Goal: Task Accomplishment & Management: Manage account settings

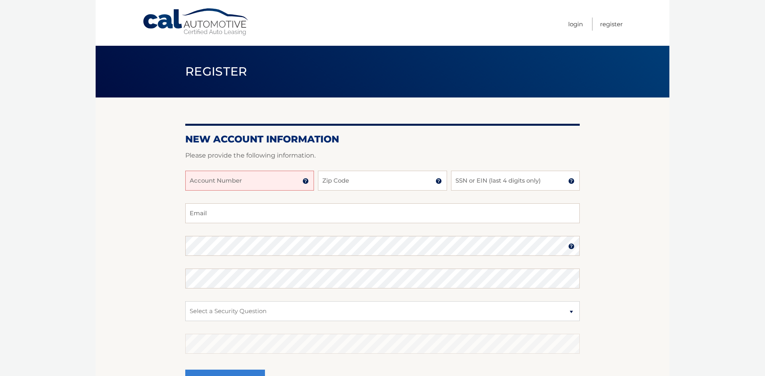
click at [210, 179] on input "Account Number" at bounding box center [249, 181] width 129 height 20
type input "44455997870"
click at [358, 183] on input "Zip Code" at bounding box center [382, 181] width 129 height 20
type input "11768"
click at [492, 182] on input "SSN or EIN (last 4 digits only)" at bounding box center [515, 181] width 129 height 20
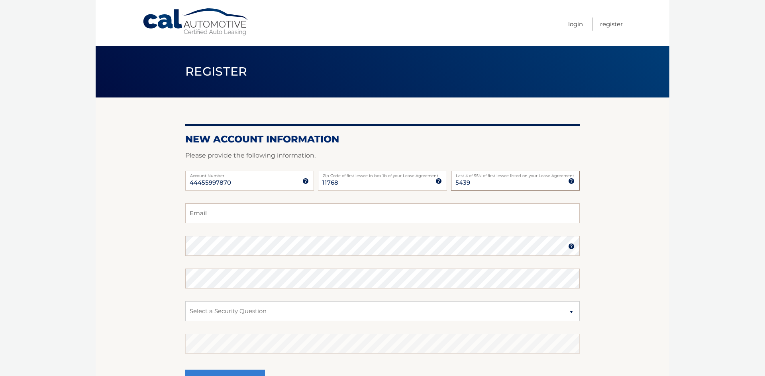
type input "5439"
click at [454, 212] on input "Email" at bounding box center [382, 214] width 394 height 20
type input "jordynboscia@gmail.com"
click at [398, 311] on select "Select a Security Question What was the name of your elementary school? What is…" at bounding box center [382, 312] width 394 height 20
select select "1"
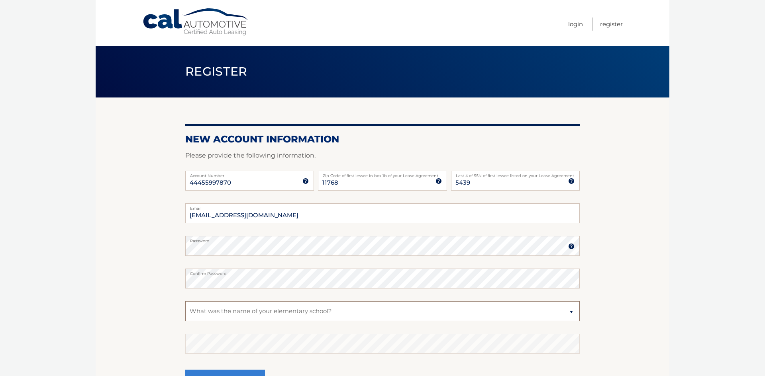
click at [185, 302] on select "Select a Security Question What was the name of your elementary school? What is…" at bounding box center [382, 312] width 394 height 20
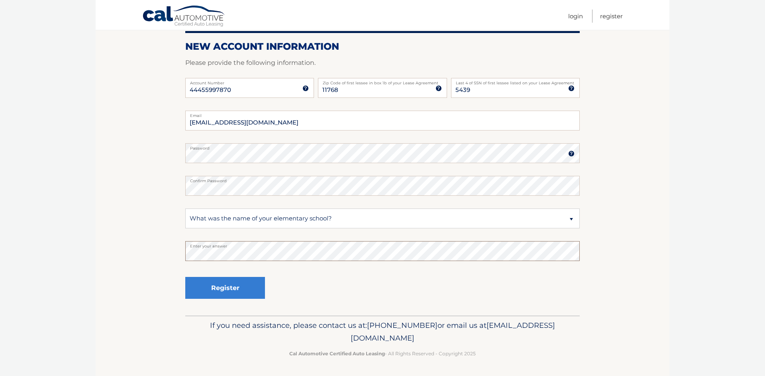
scroll to position [92, 0]
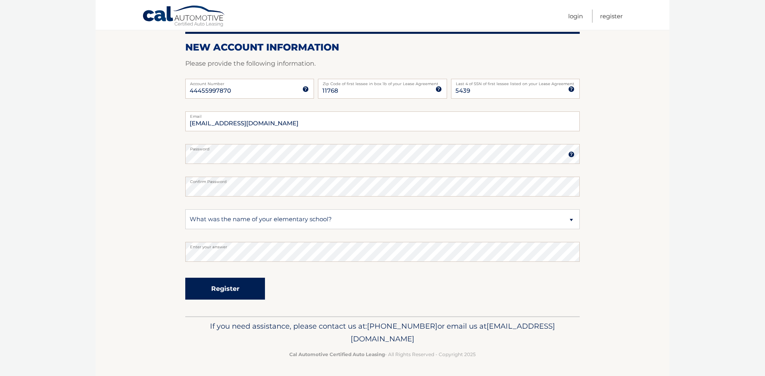
click at [217, 290] on button "Register" at bounding box center [225, 289] width 80 height 22
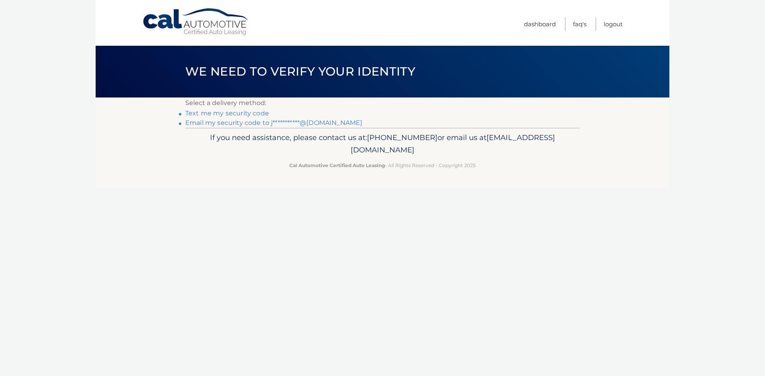
click at [213, 114] on link "Text me my security code" at bounding box center [227, 114] width 84 height 8
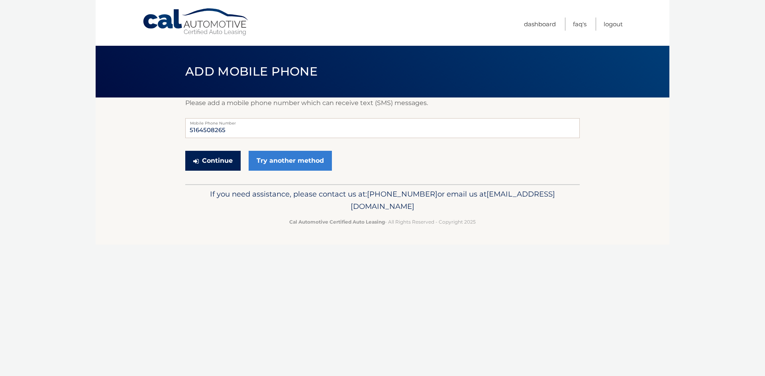
click at [218, 156] on button "Continue" at bounding box center [212, 161] width 55 height 20
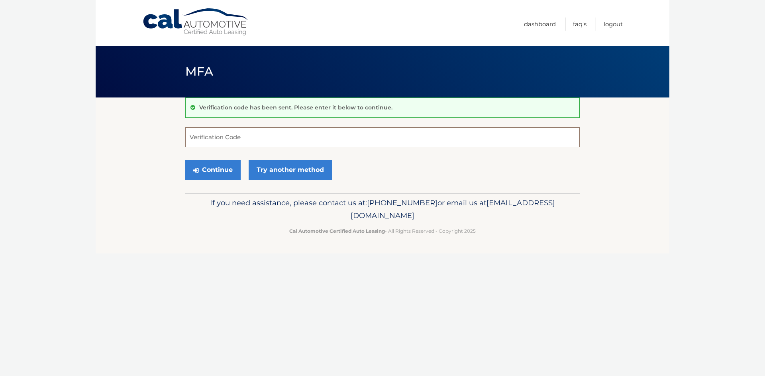
click at [222, 138] on input "Verification Code" at bounding box center [382, 137] width 394 height 20
type input "949254"
click at [185, 160] on button "Continue" at bounding box center [212, 170] width 55 height 20
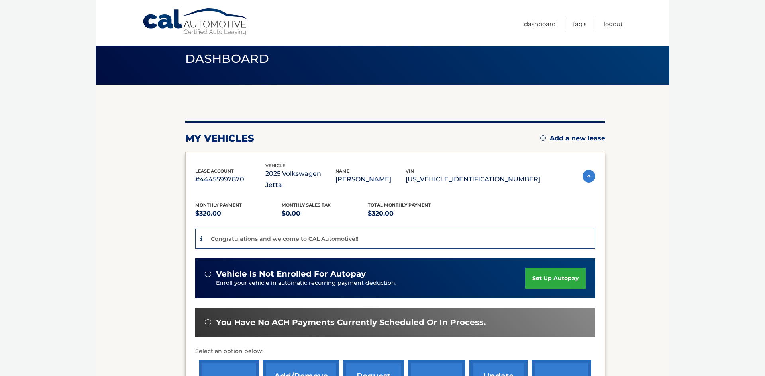
scroll to position [13, 0]
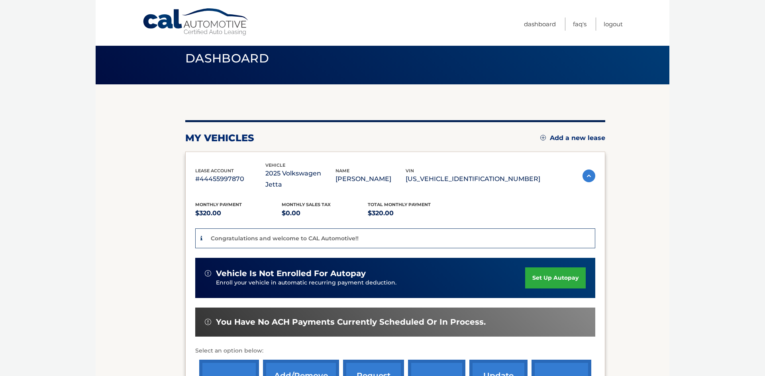
click at [548, 268] on link "set up autopay" at bounding box center [555, 278] width 61 height 21
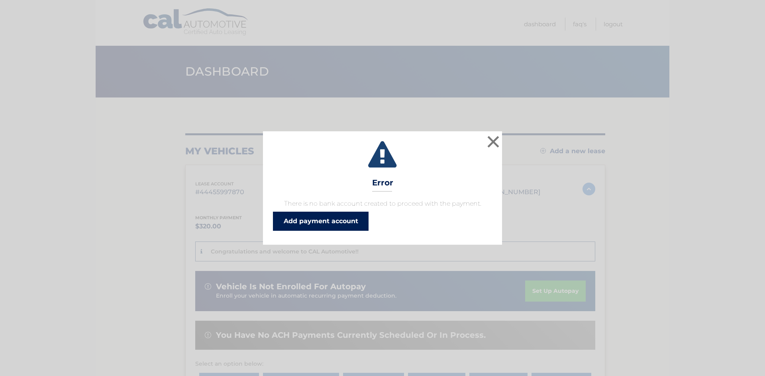
click at [314, 217] on link "Add payment account" at bounding box center [321, 221] width 96 height 19
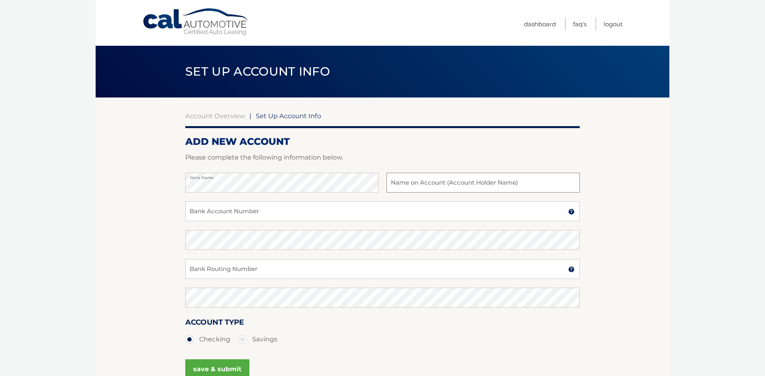
click at [430, 178] on input "text" at bounding box center [482, 183] width 193 height 20
type input "Jordyn Boscia"
click at [296, 218] on input "Bank Account Number" at bounding box center [382, 212] width 394 height 20
type input "715803851"
click at [232, 266] on input "Bank Routing Number" at bounding box center [382, 269] width 394 height 20
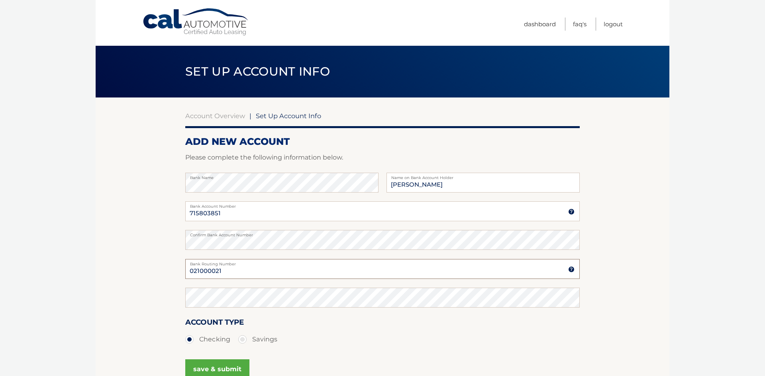
type input "021000021"
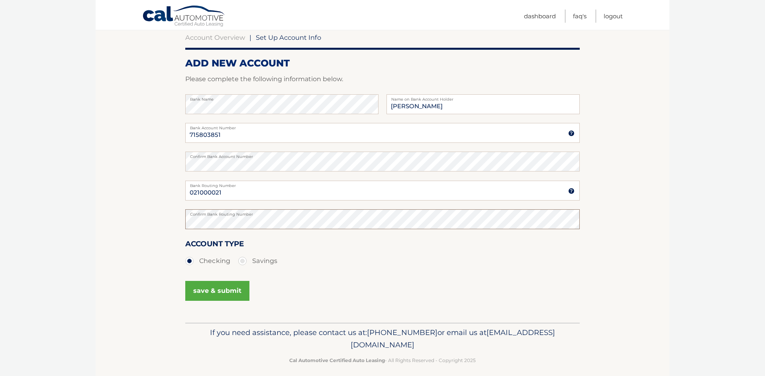
scroll to position [86, 0]
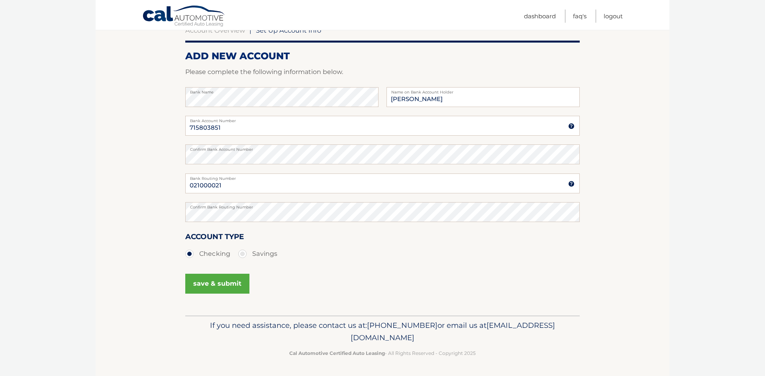
click at [202, 287] on button "save & submit" at bounding box center [217, 284] width 64 height 20
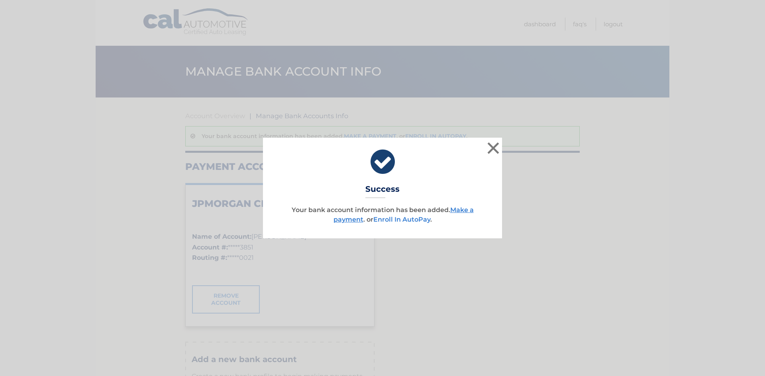
click at [381, 221] on link "Enroll In AutoPay" at bounding box center [401, 220] width 57 height 8
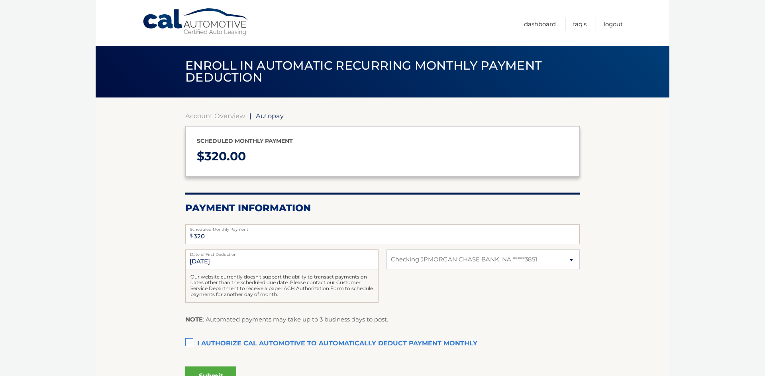
select select "YWJmNjAzYmEtNjJmMC00NDhiLTkxMGQtMTlmNTA4MDNjMjQz"
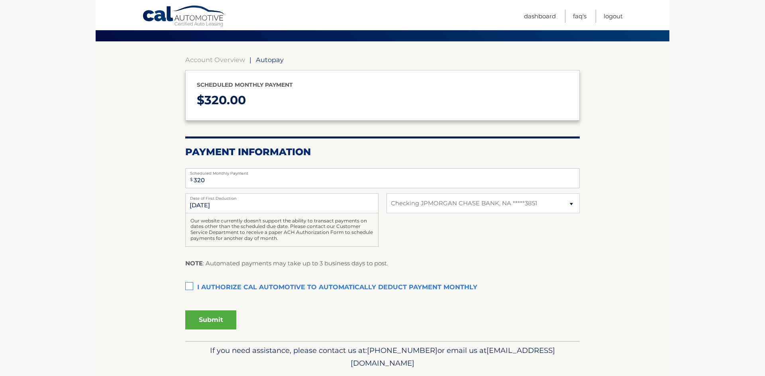
scroll to position [55, 0]
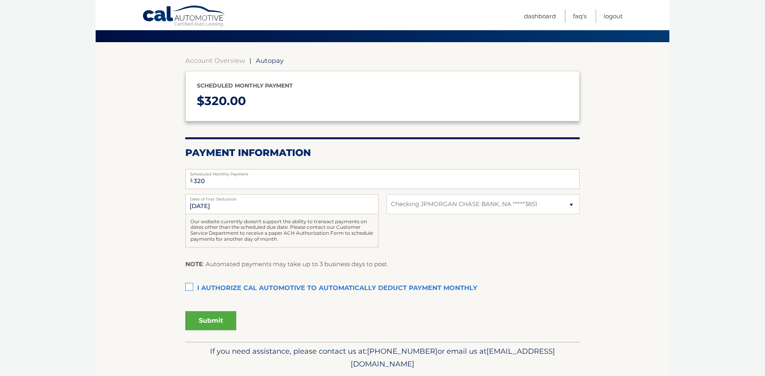
click at [189, 290] on label "I authorize cal automotive to automatically deduct payment monthly This checkbo…" at bounding box center [382, 289] width 394 height 16
click at [0, 0] on input "I authorize cal automotive to automatically deduct payment monthly This checkbo…" at bounding box center [0, 0] width 0 height 0
click at [216, 323] on button "Submit" at bounding box center [210, 320] width 51 height 19
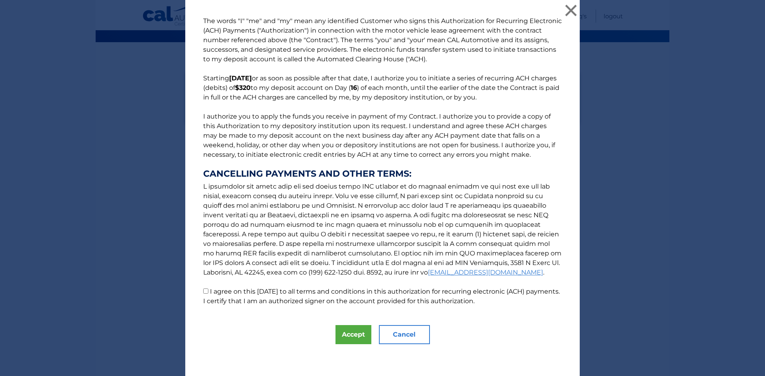
click at [206, 292] on input "I agree on this [DATE] to all terms and conditions in this authorization for re…" at bounding box center [205, 291] width 5 height 5
checkbox input "true"
click at [349, 335] on button "Accept" at bounding box center [353, 334] width 36 height 19
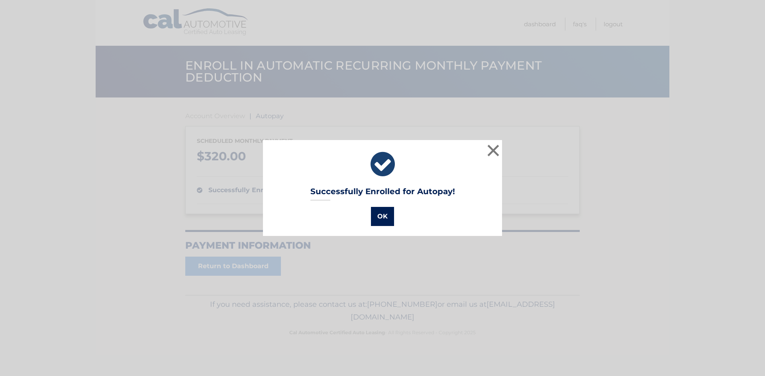
click at [385, 225] on button "OK" at bounding box center [382, 216] width 23 height 19
